Goal: Check status: Check status

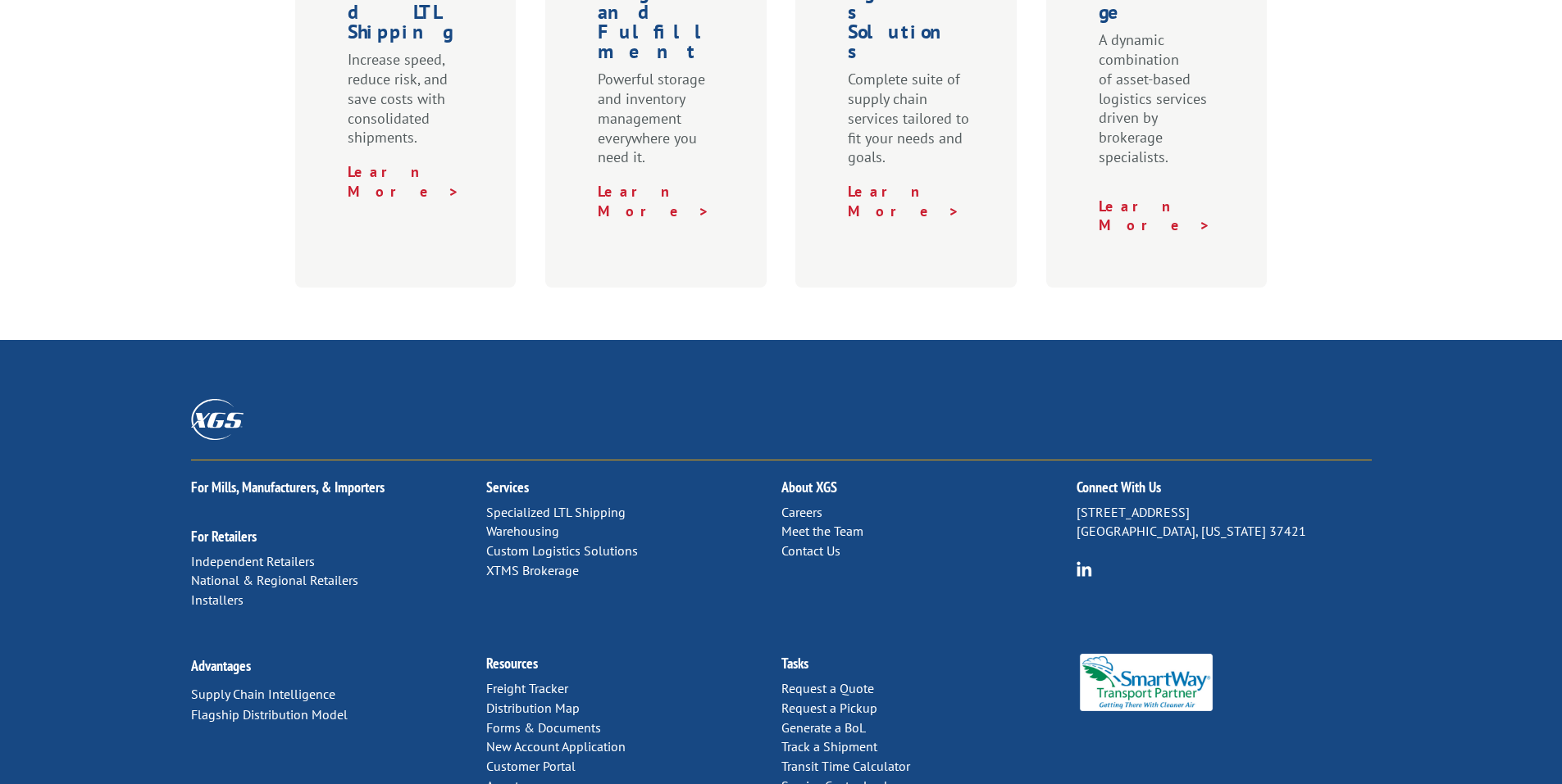
scroll to position [808, 0]
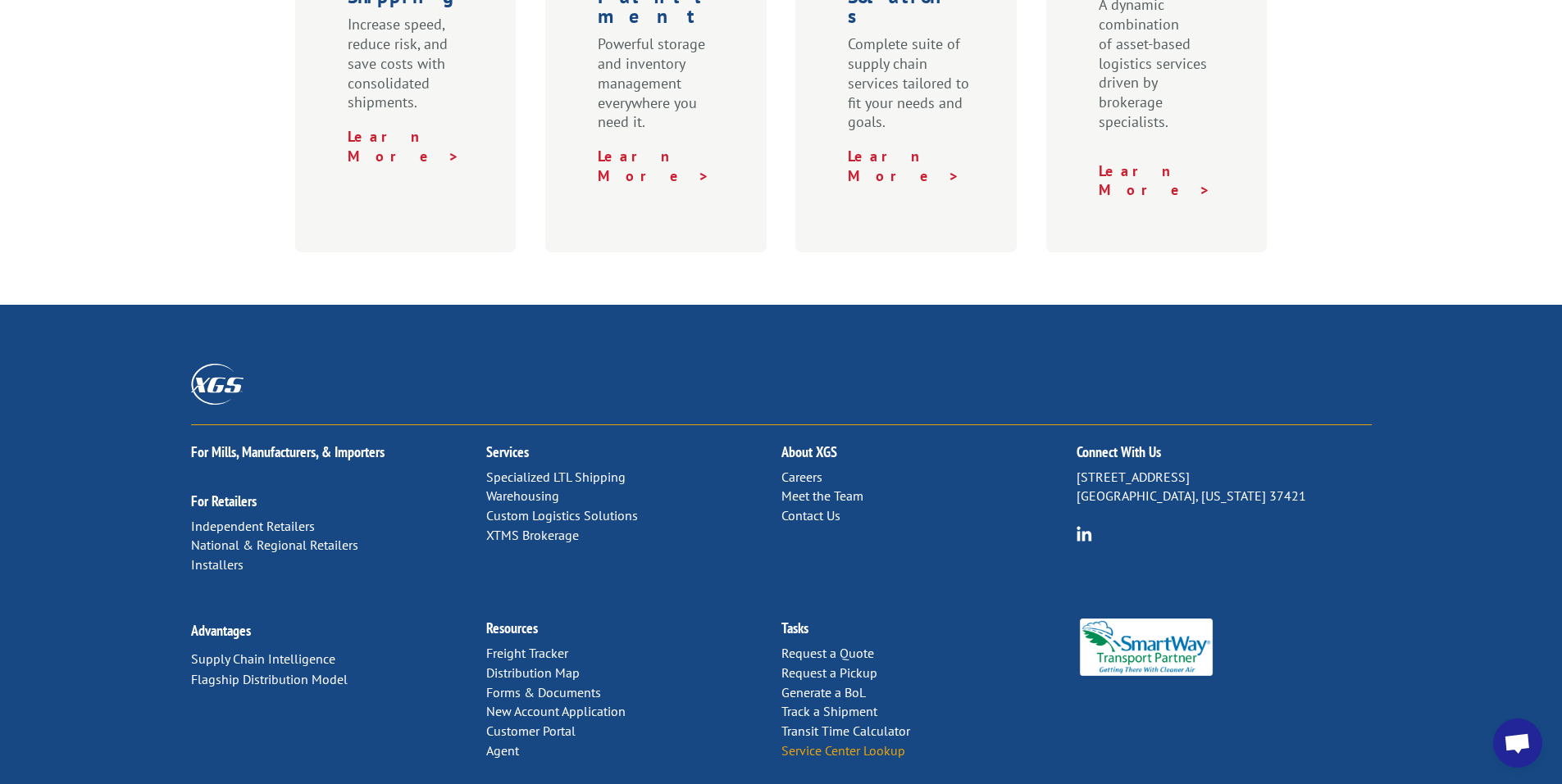
click at [844, 743] on link "Service Center Lookup" at bounding box center [843, 751] width 124 height 17
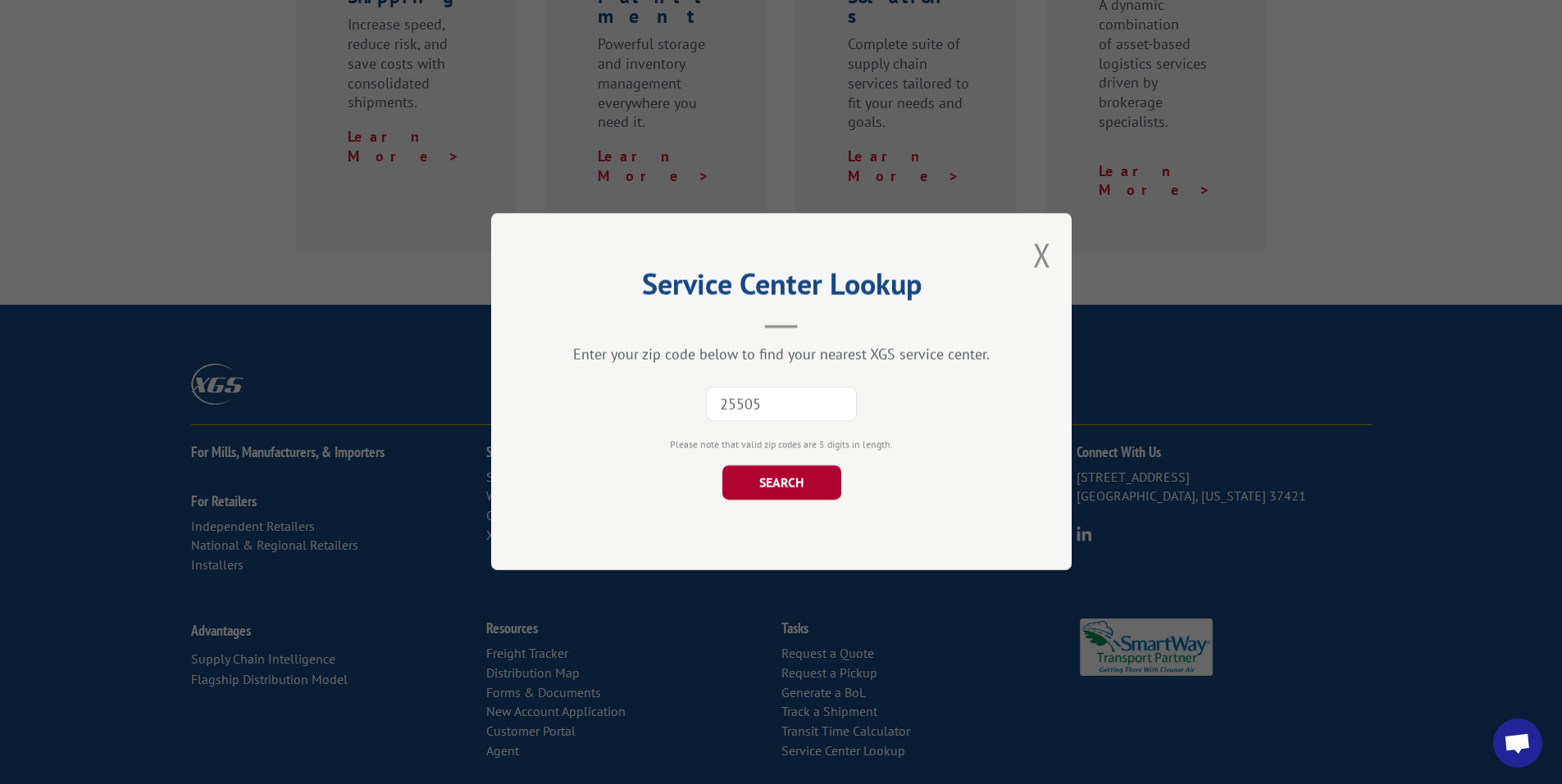
type input "25505"
click at [780, 485] on button "SEARCH" at bounding box center [781, 483] width 119 height 34
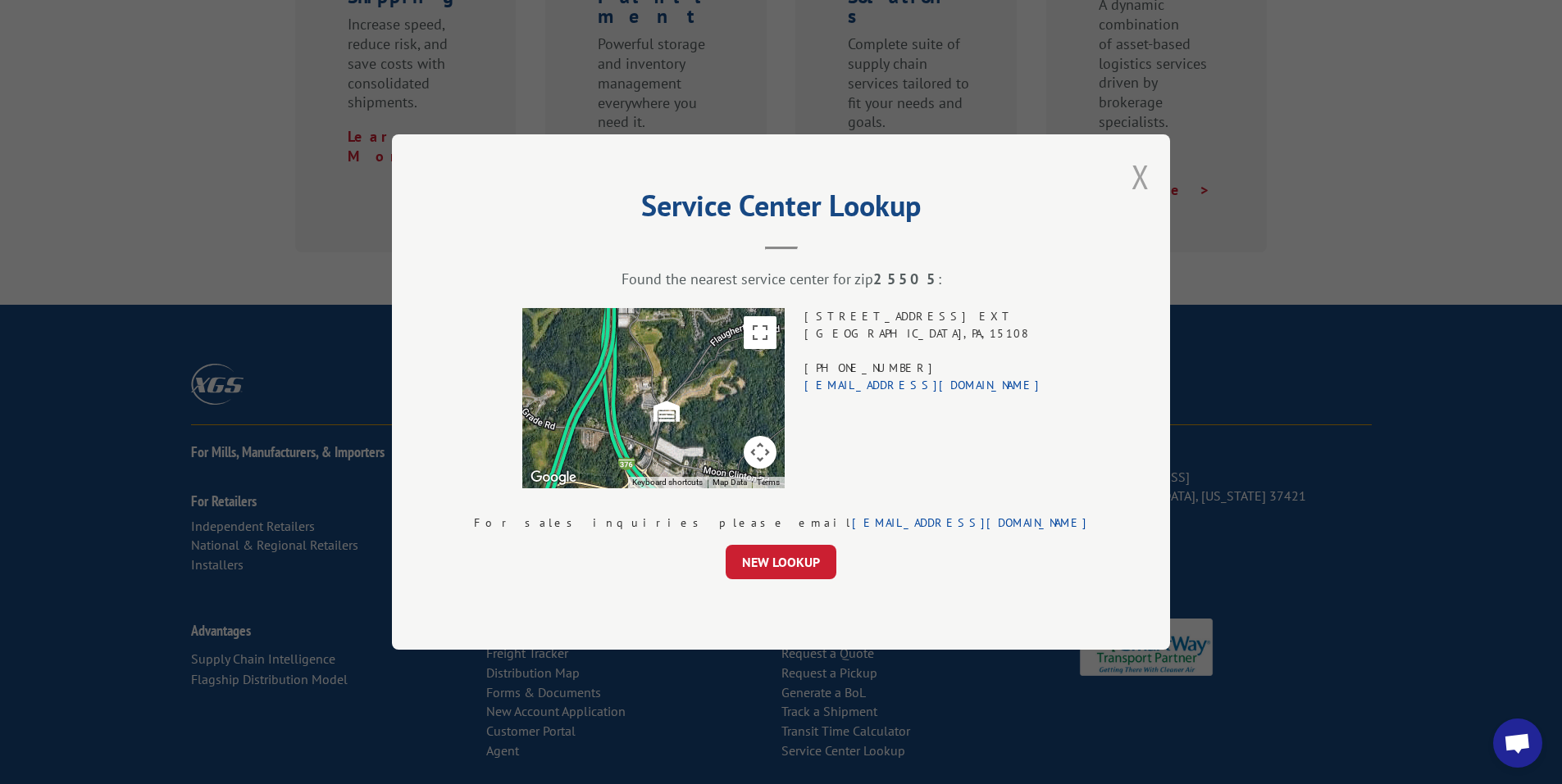
click at [1132, 178] on button "Close modal" at bounding box center [1141, 177] width 18 height 43
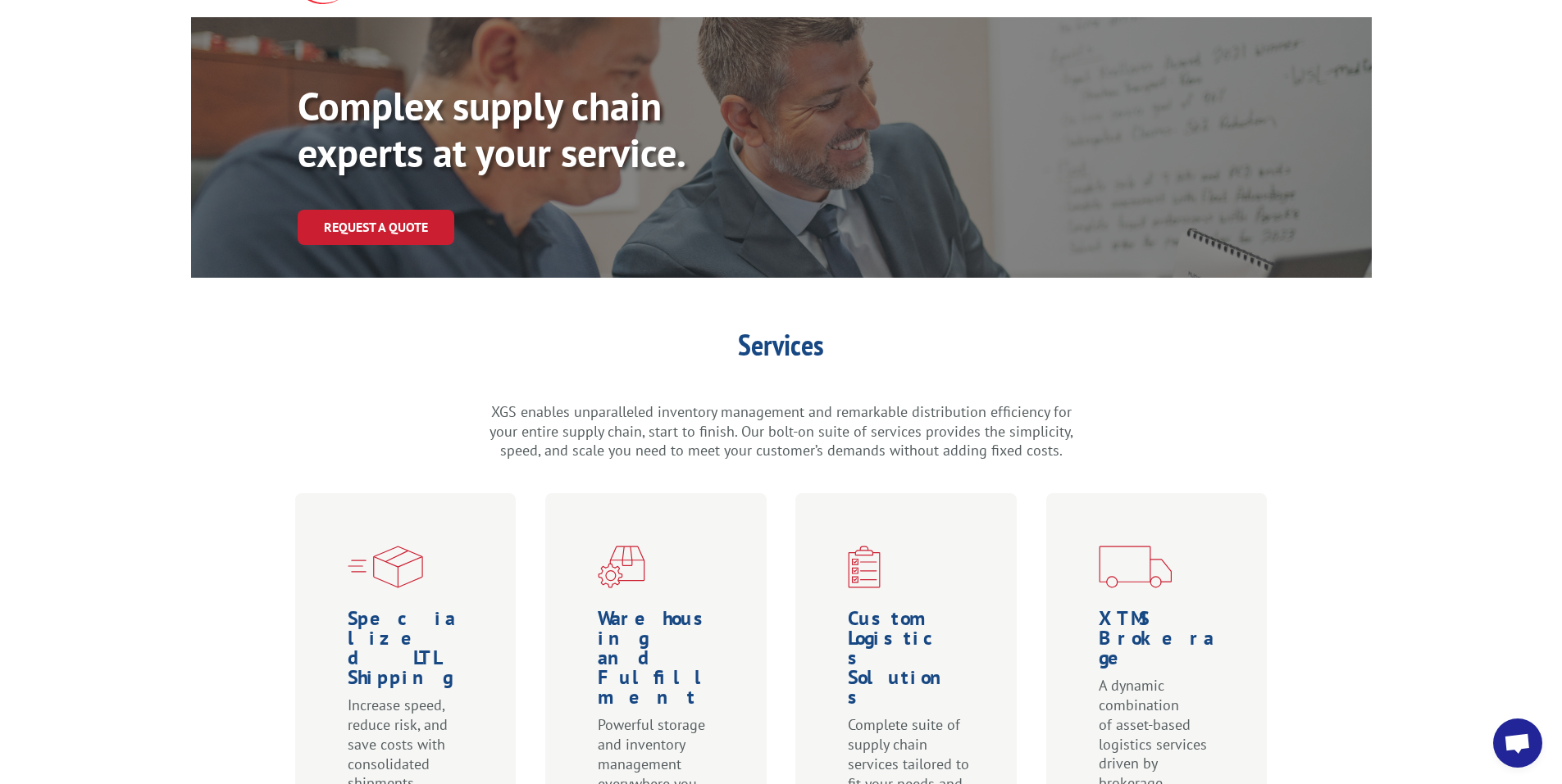
scroll to position [0, 0]
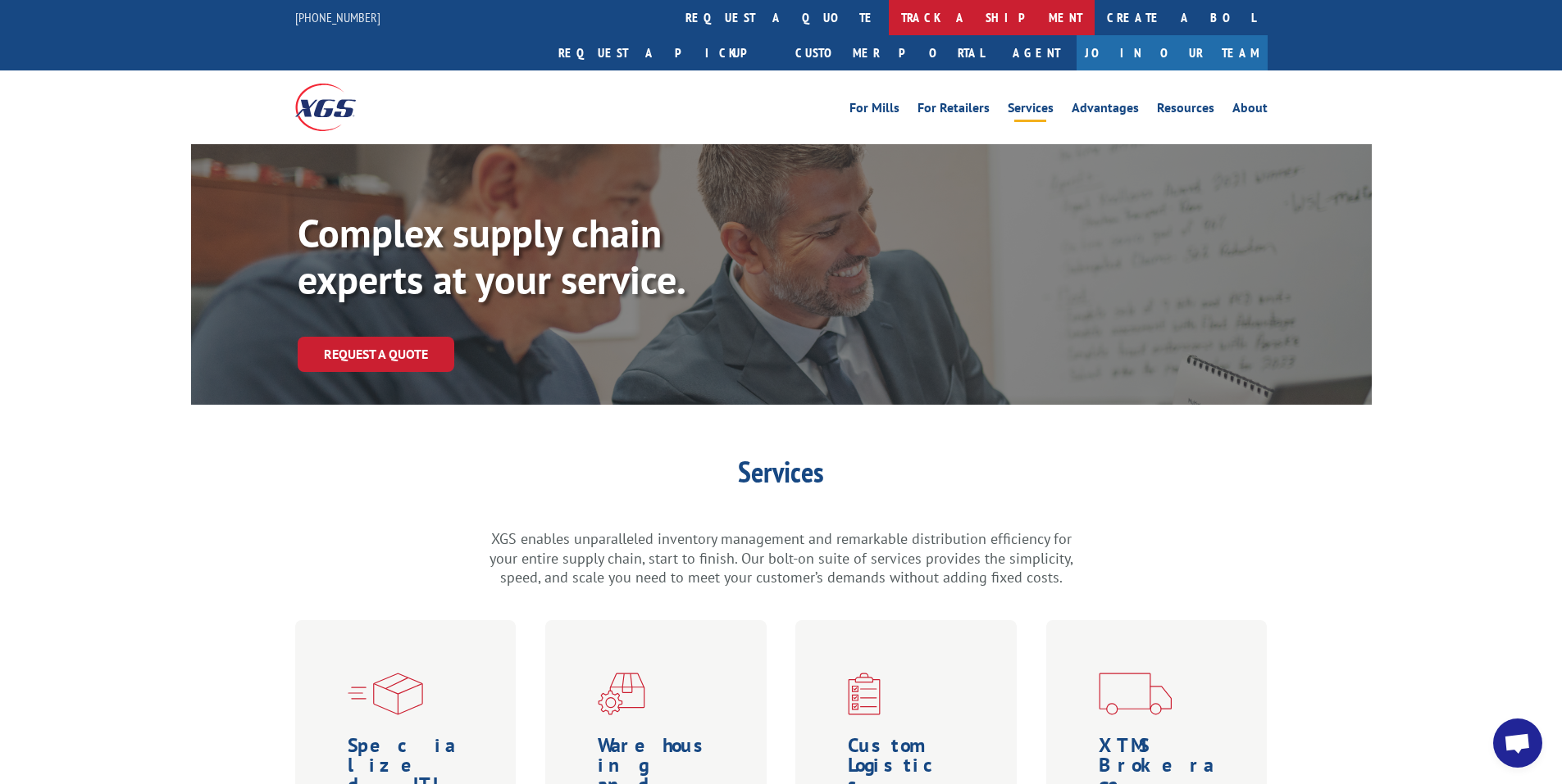
click at [889, 22] on link "track a shipment" at bounding box center [992, 18] width 206 height 35
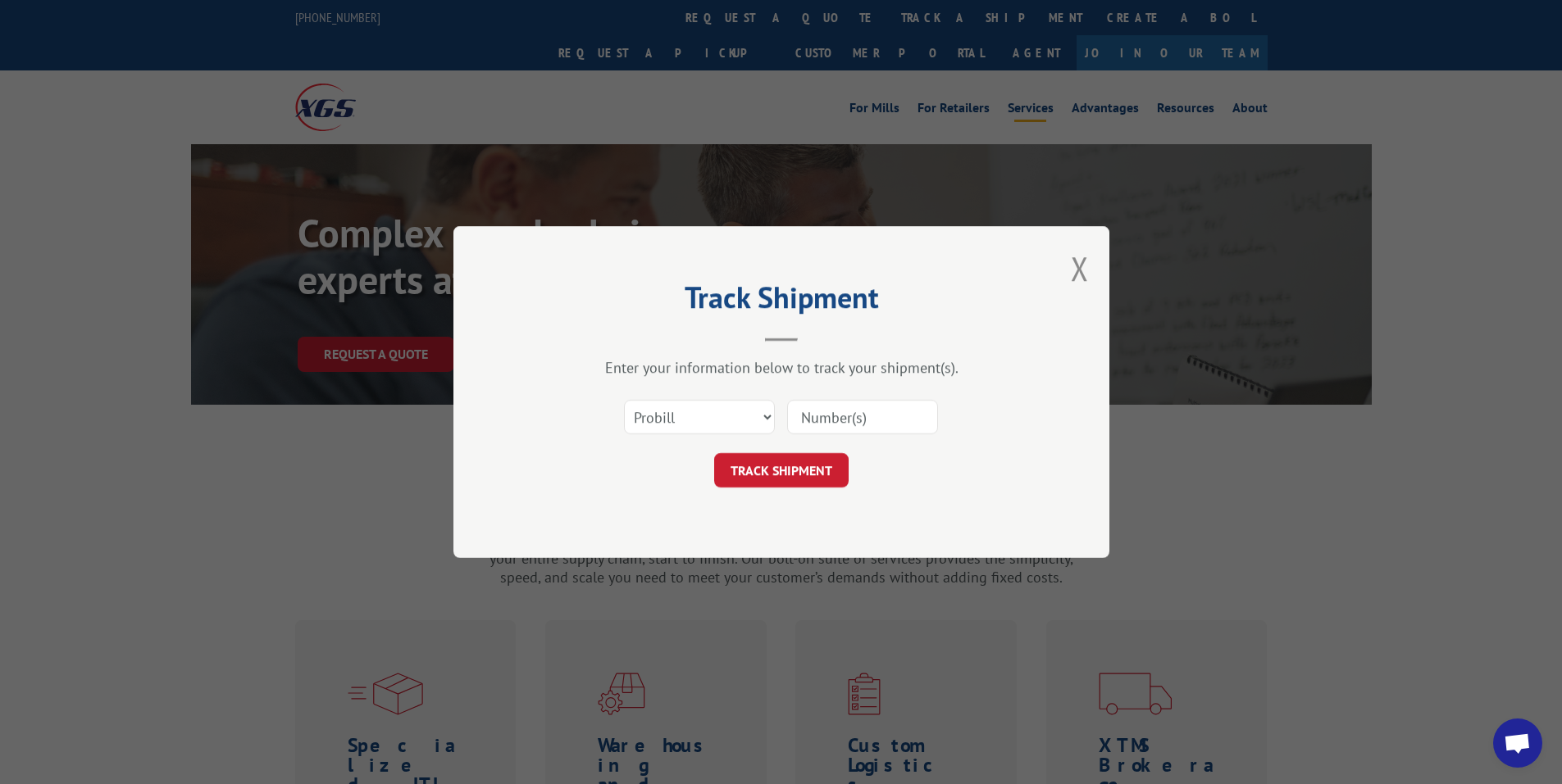
click at [825, 416] on input at bounding box center [863, 417] width 150 height 34
type input "2843999"
click at [797, 466] on button "TRACK SHIPMENT" at bounding box center [781, 470] width 135 height 34
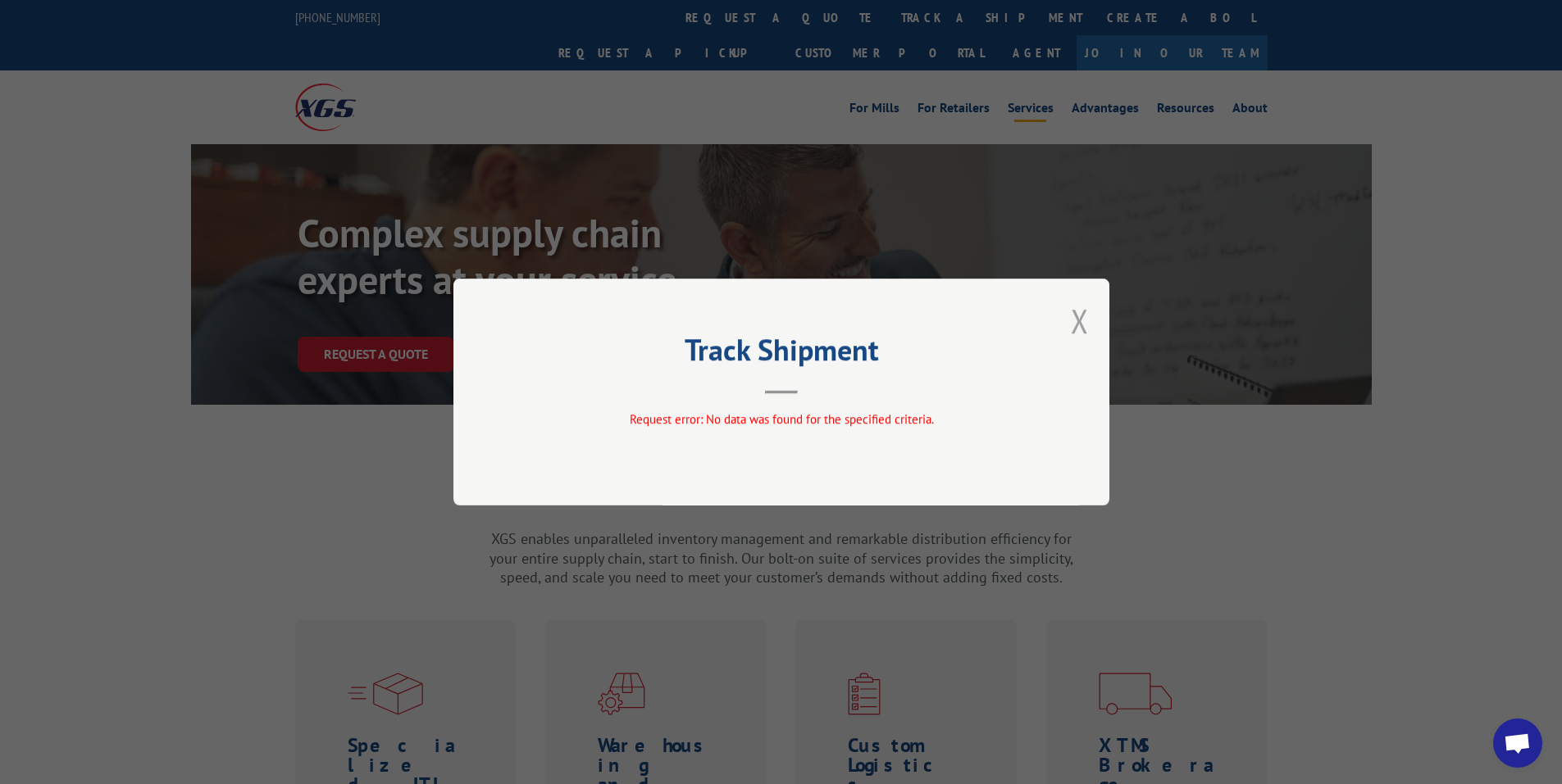
click at [1082, 321] on button "Close modal" at bounding box center [1079, 320] width 18 height 43
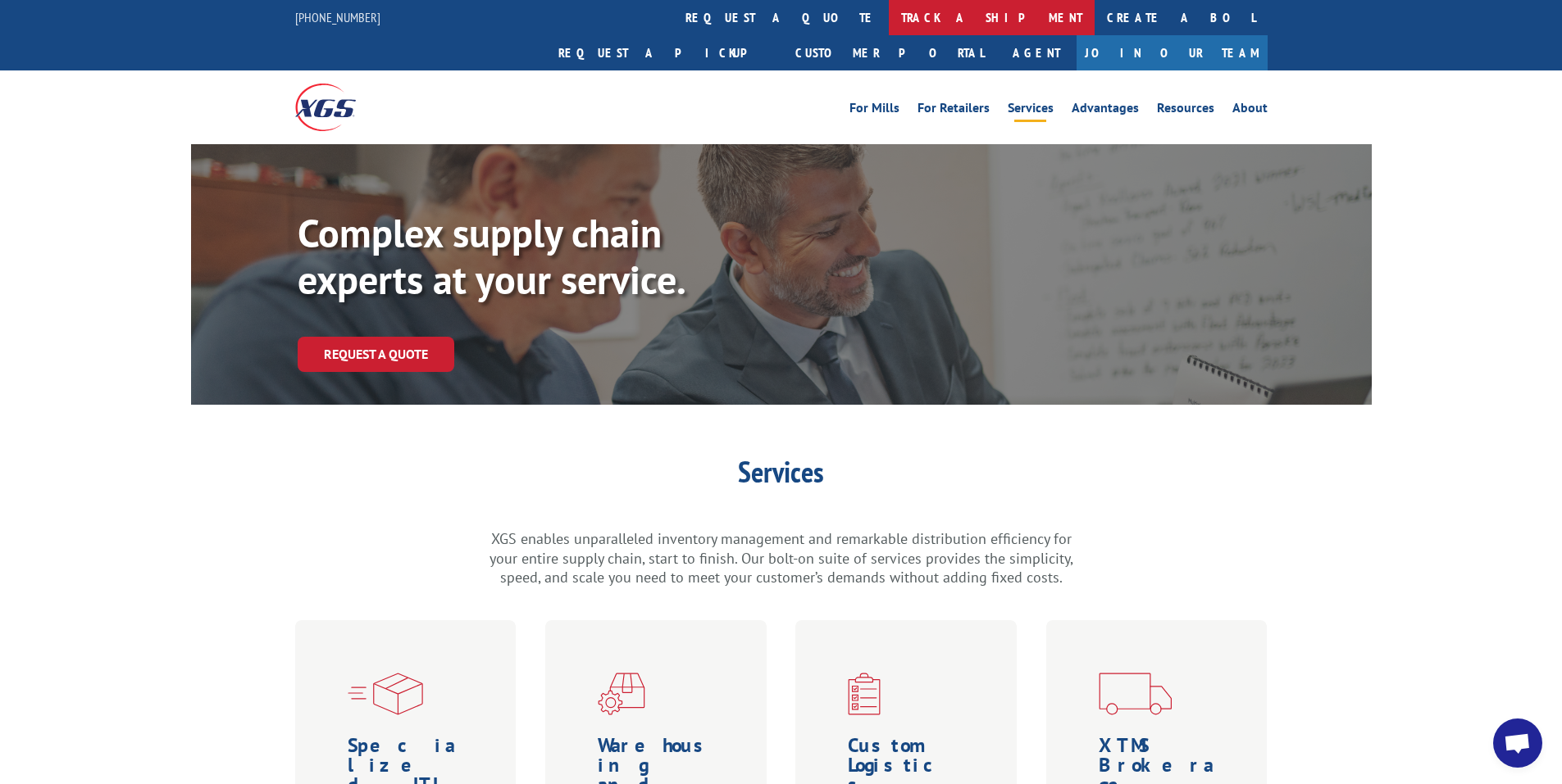
click at [889, 17] on link "track a shipment" at bounding box center [992, 18] width 206 height 35
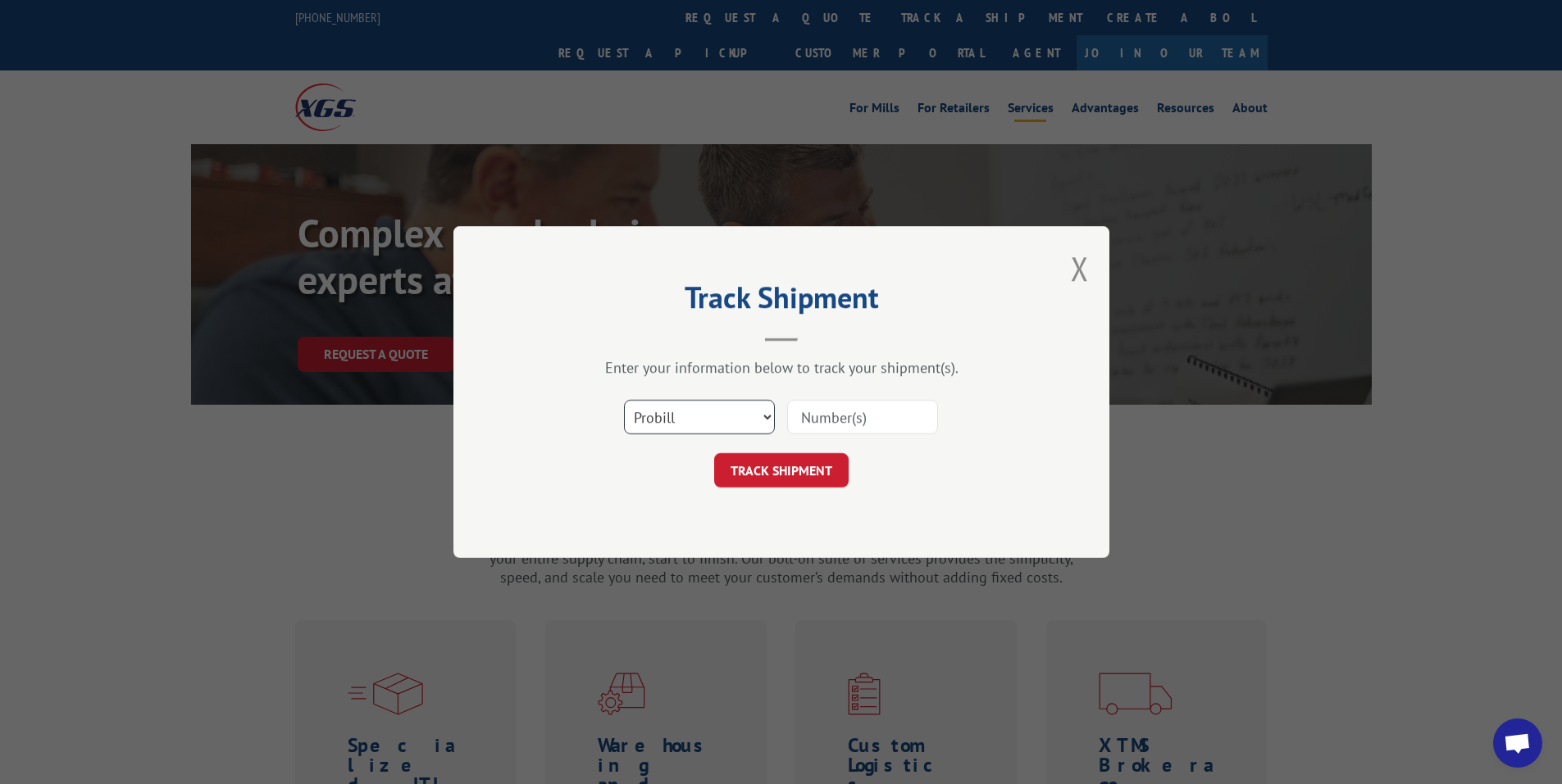
click at [769, 414] on select "Select category... Probill BOL PO" at bounding box center [699, 417] width 150 height 34
select select "bol"
click at [624, 400] on select "Select category... Probill BOL PO" at bounding box center [699, 417] width 150 height 34
click at [807, 419] on input at bounding box center [863, 417] width 150 height 34
type input "2843999"
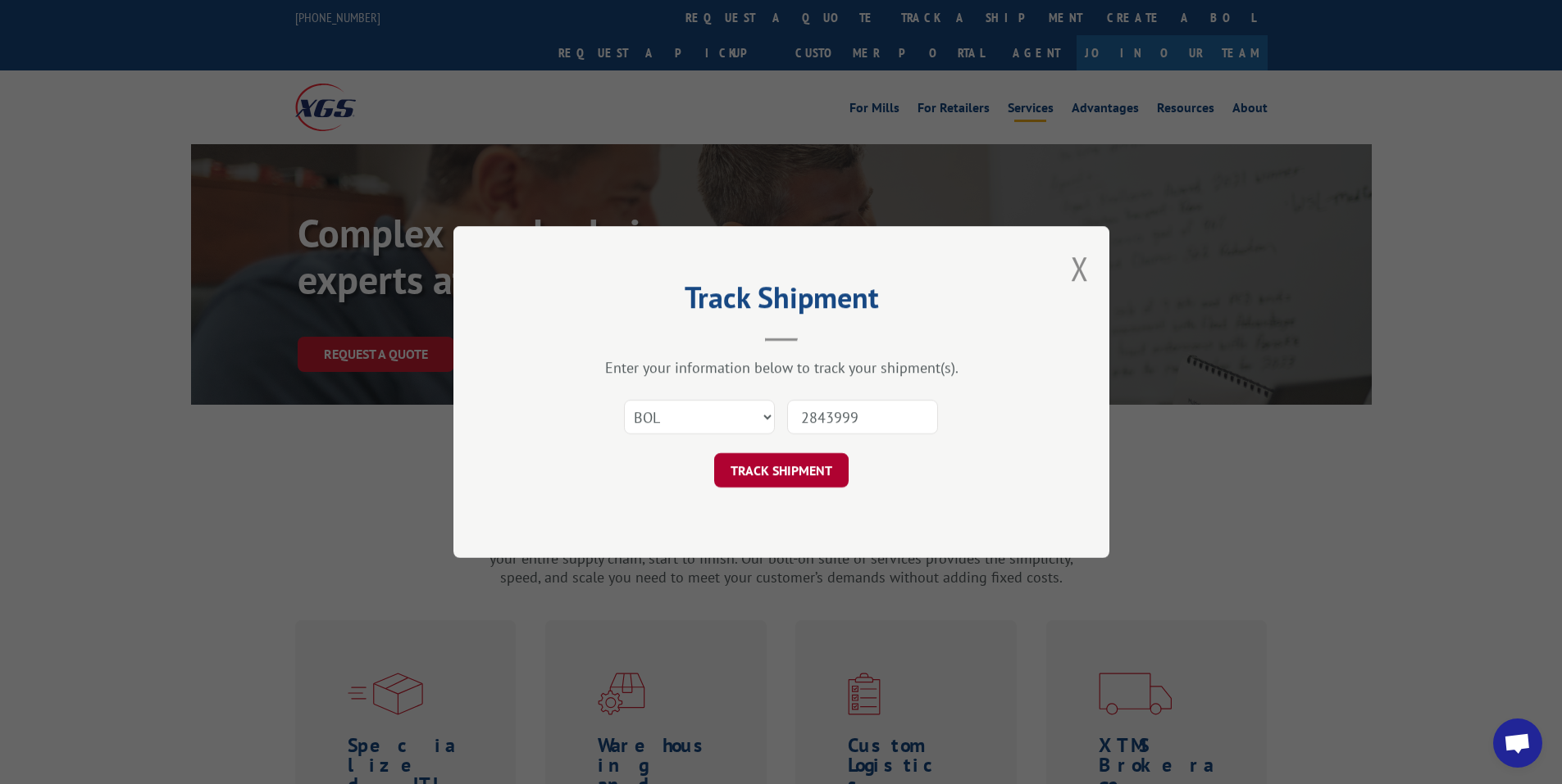
click at [820, 470] on button "TRACK SHIPMENT" at bounding box center [781, 470] width 135 height 34
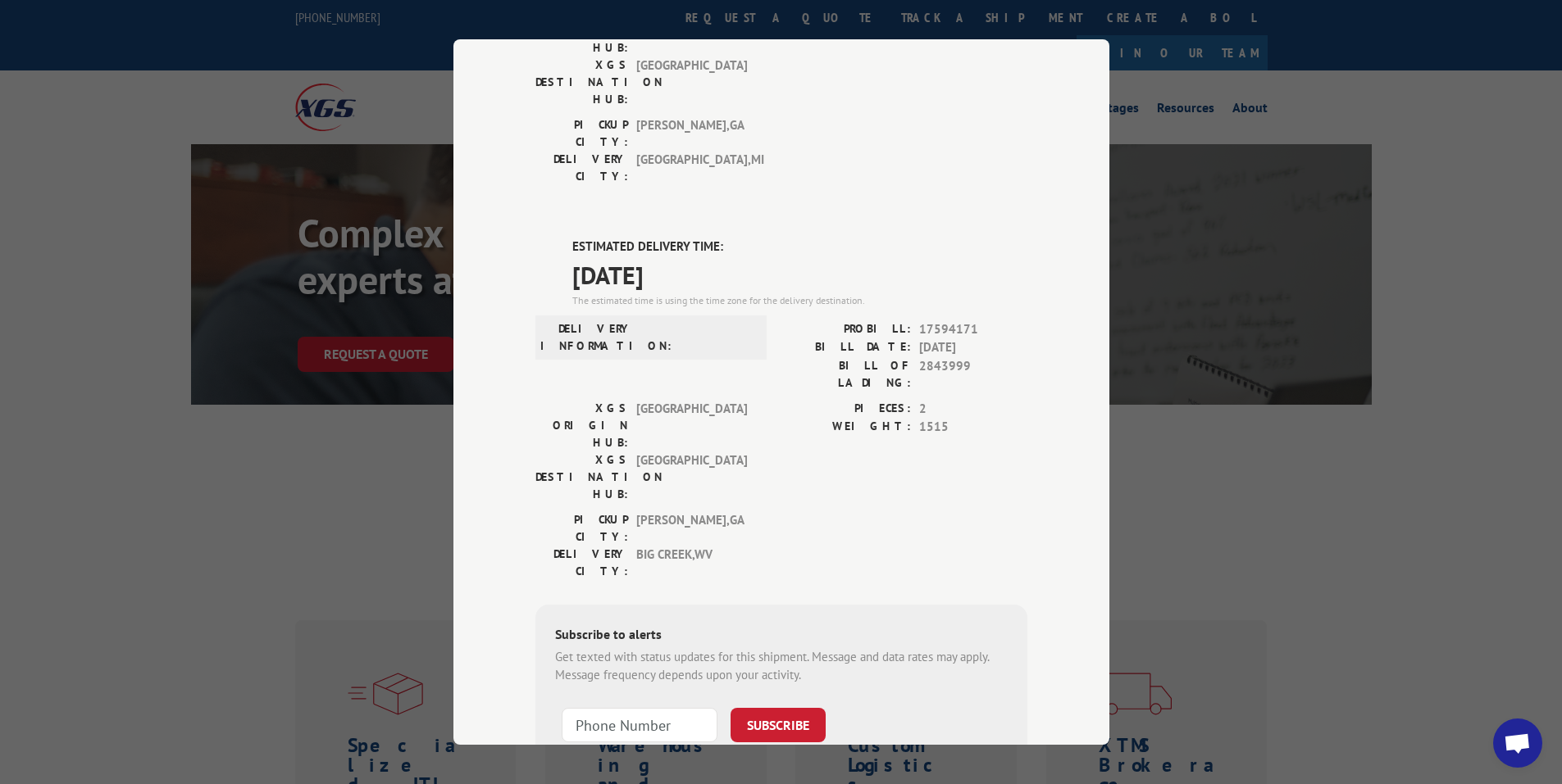
scroll to position [319, 0]
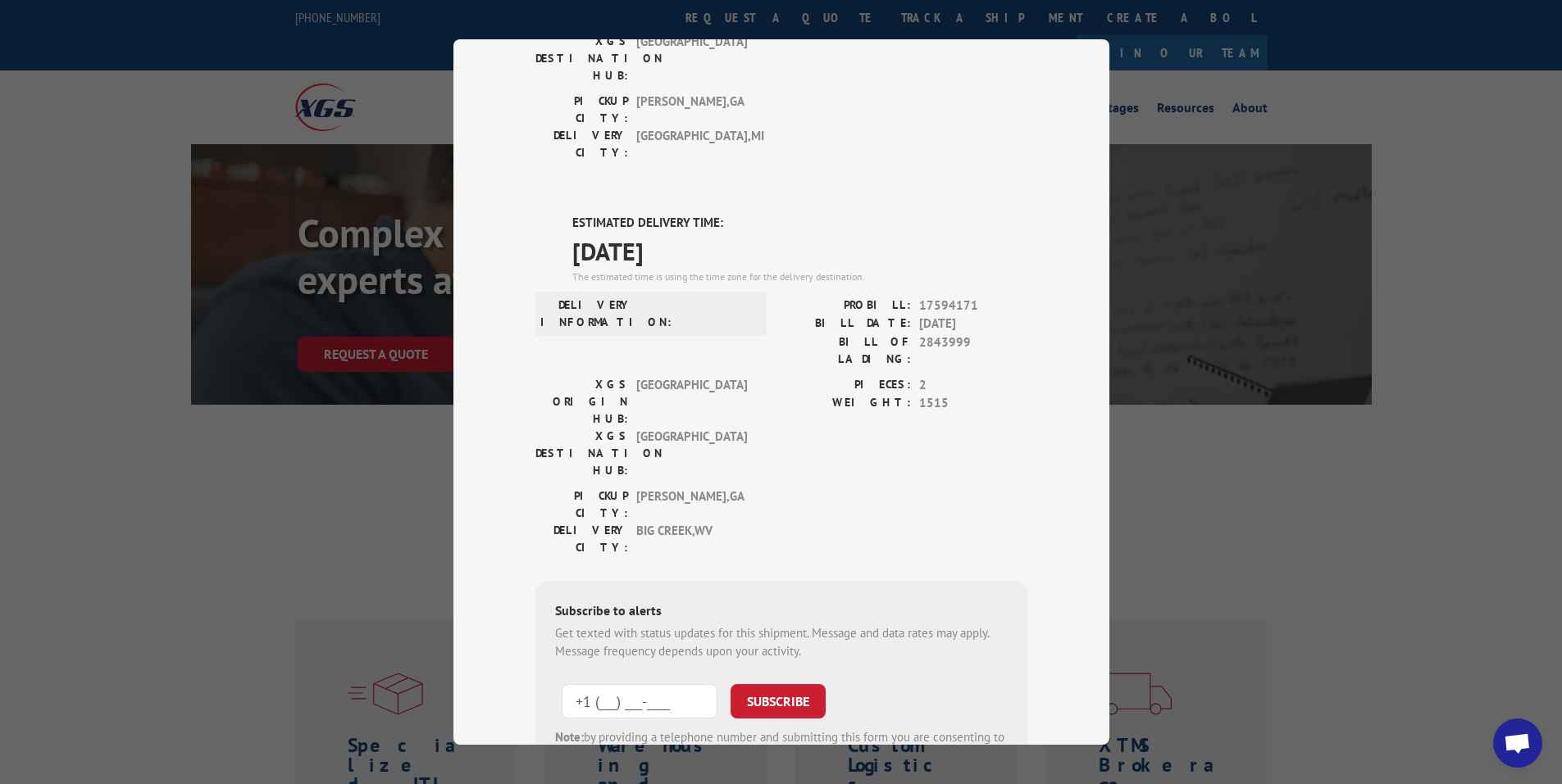
click at [621, 683] on input "+1 (___) ___-____" at bounding box center [640, 700] width 156 height 34
type input "[PHONE_NUMBER]"
click at [759, 683] on button "SUBSCRIBE" at bounding box center [778, 700] width 95 height 34
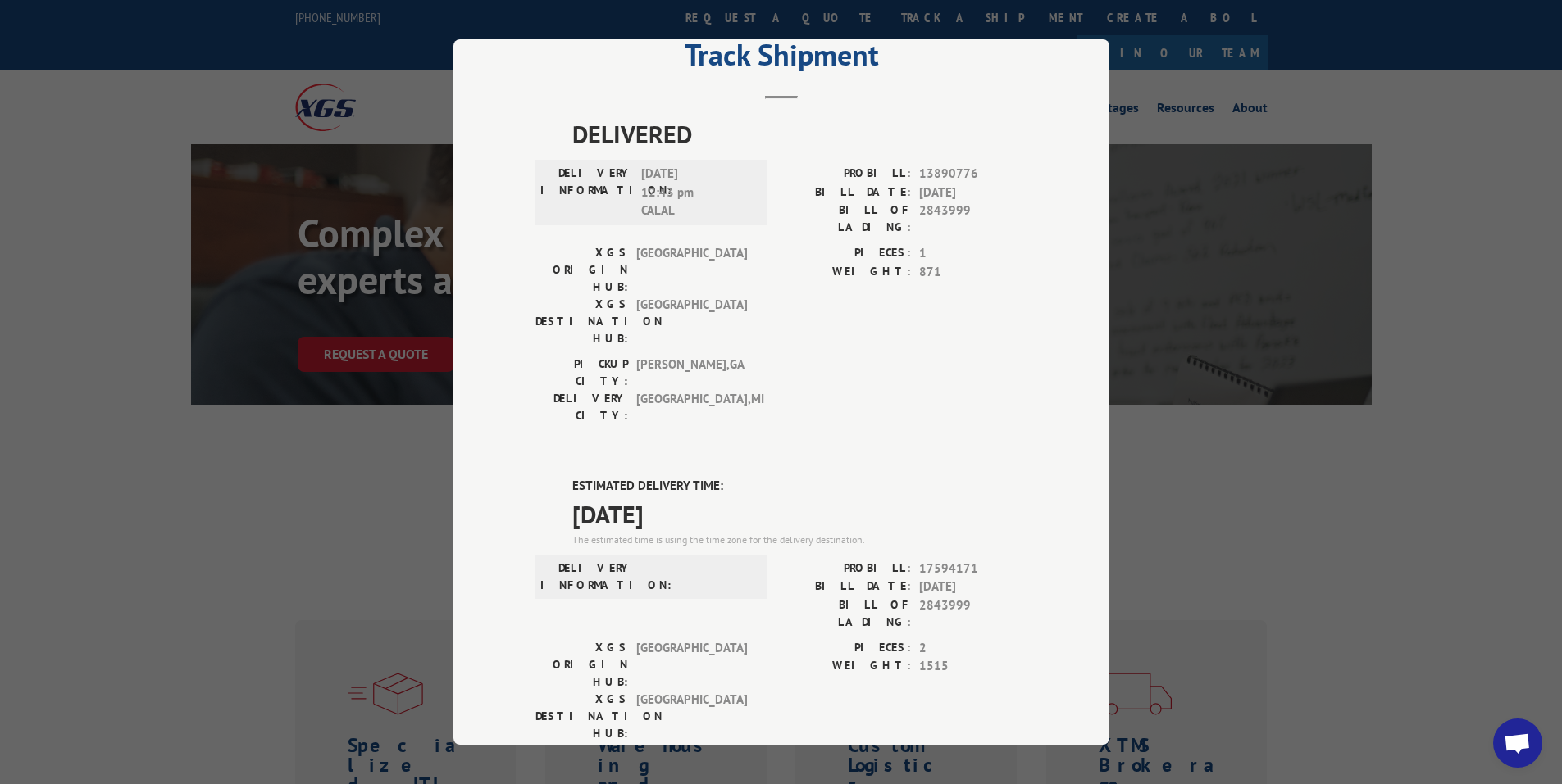
scroll to position [0, 0]
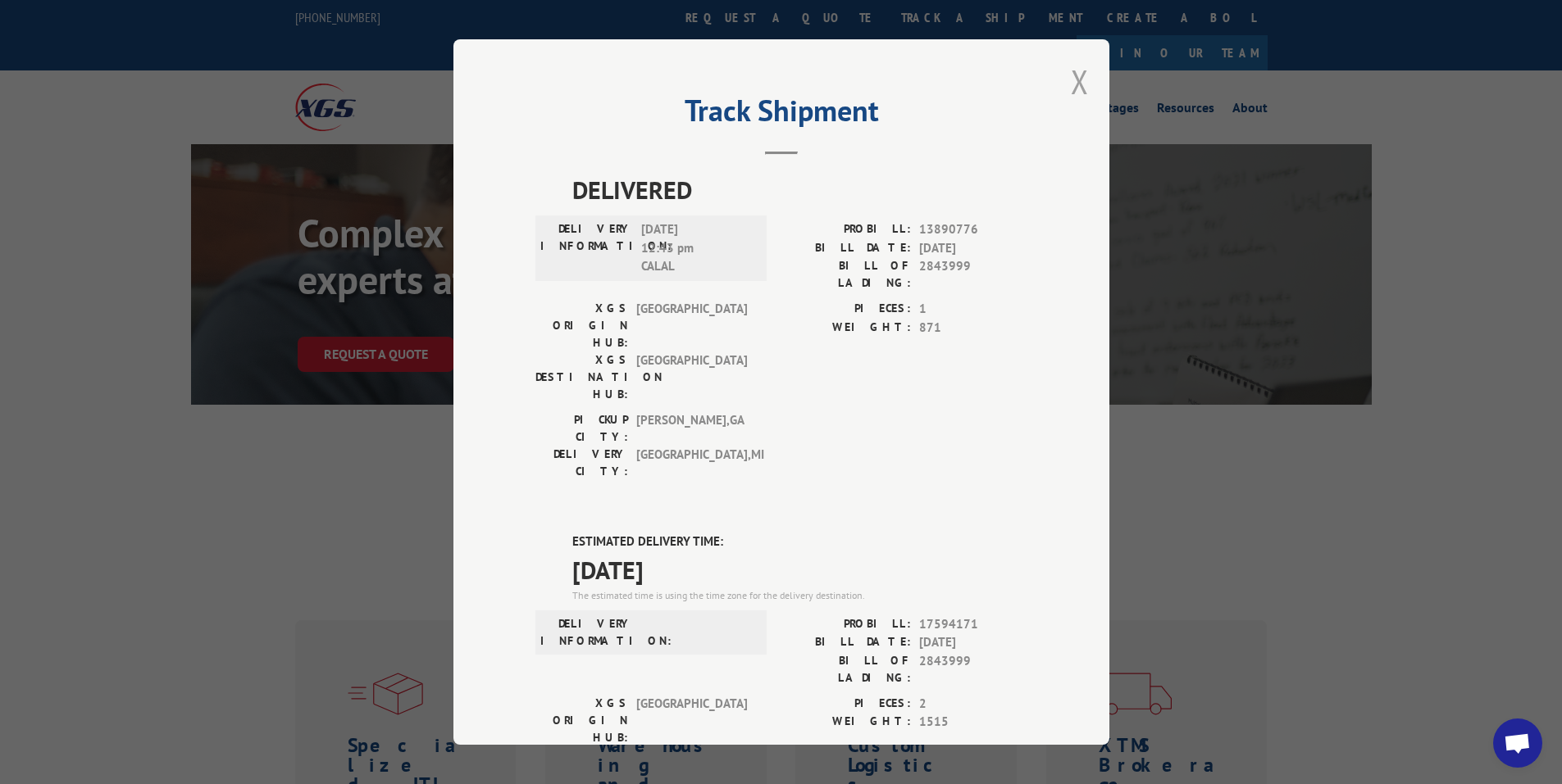
click at [1071, 85] on button "Close modal" at bounding box center [1079, 81] width 18 height 43
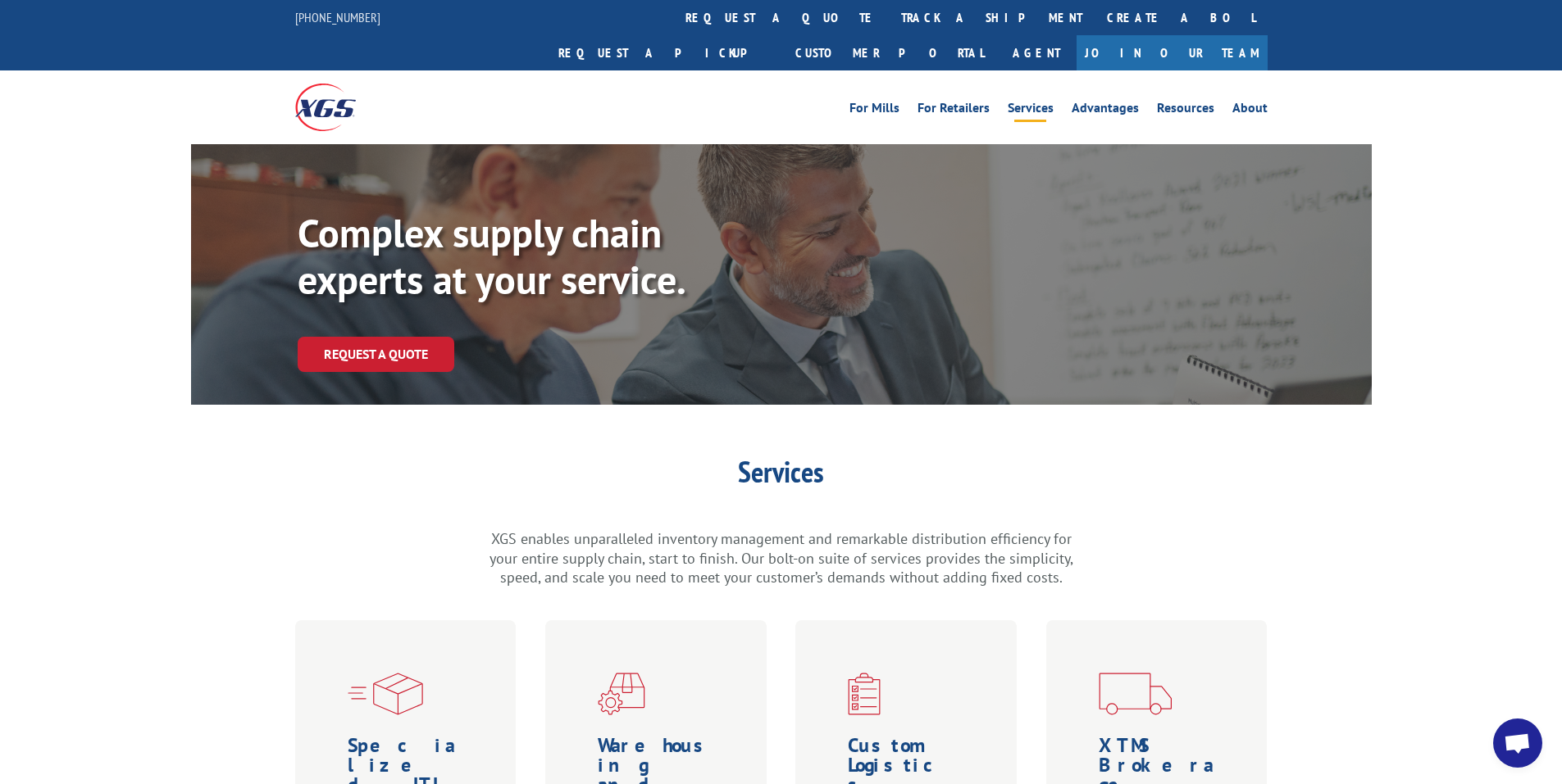
click at [1510, 749] on span "Open chat" at bounding box center [1518, 745] width 27 height 23
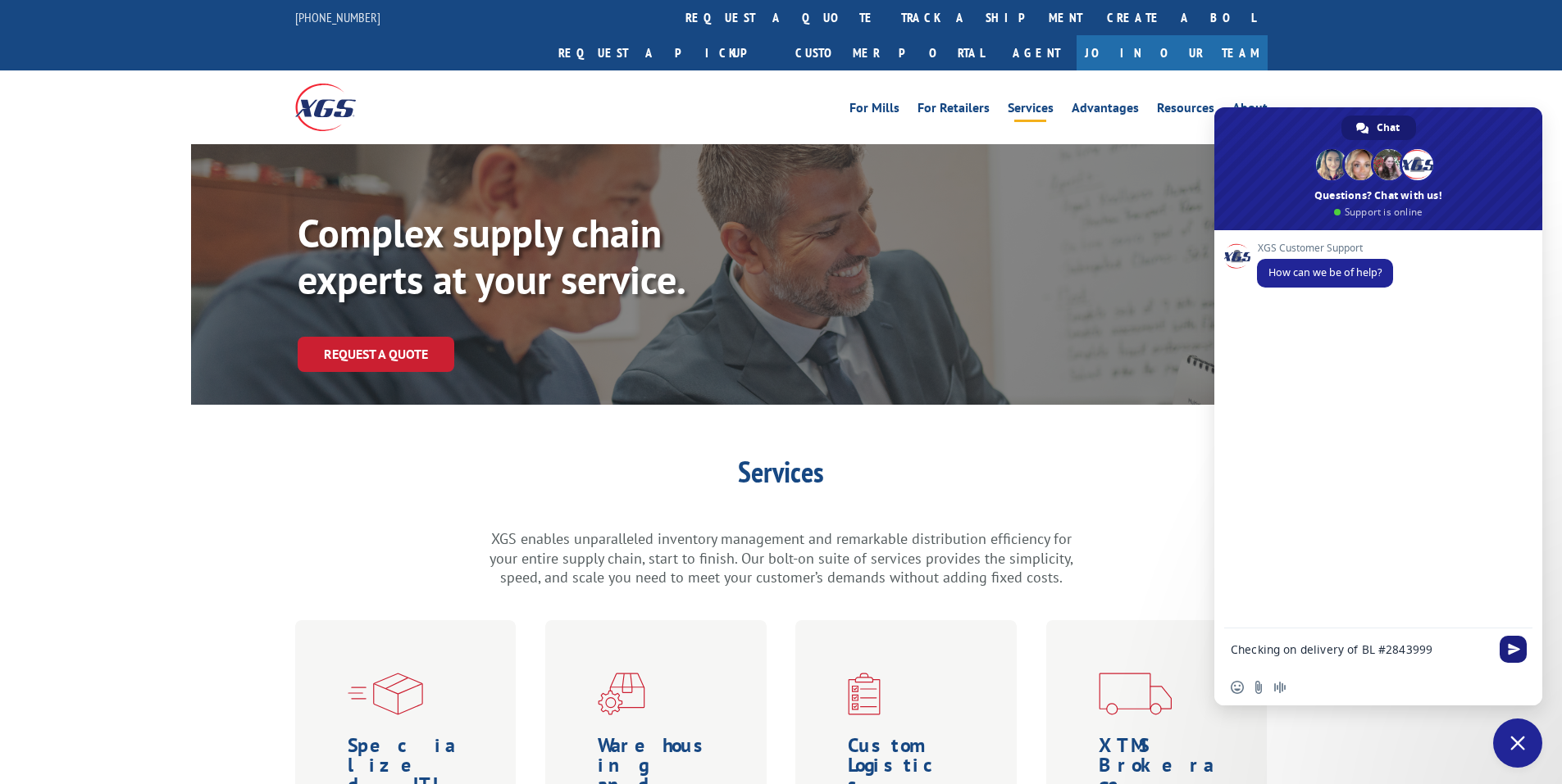
type textarea "Checking on delivery of BL #2843999"
click at [1513, 640] on span "Send" at bounding box center [1514, 649] width 27 height 27
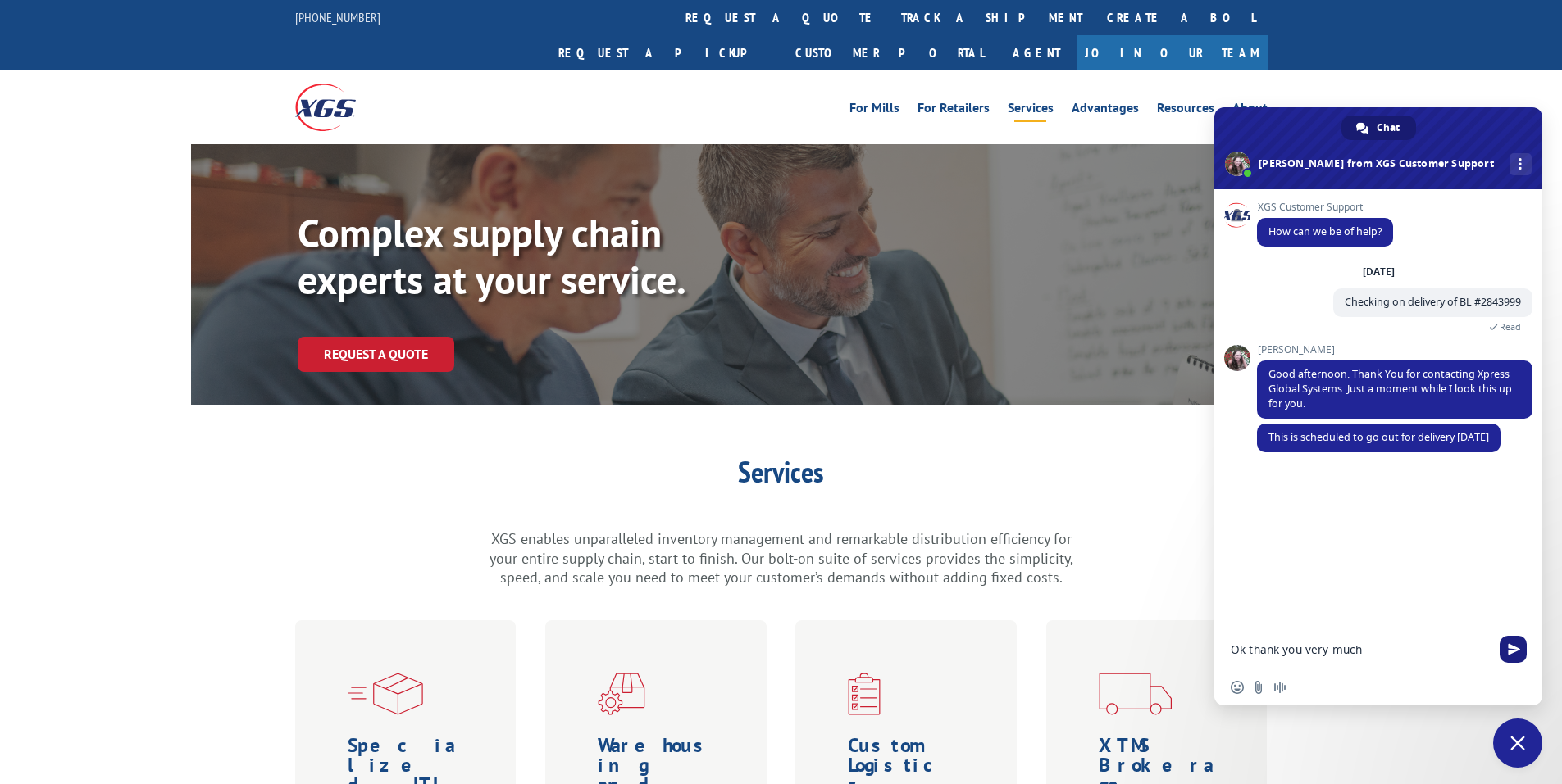
type textarea "Ok thank you very much"
click at [1515, 654] on span "Send" at bounding box center [1514, 649] width 13 height 13
